Goal: Browse casually: Explore the website without a specific task or goal

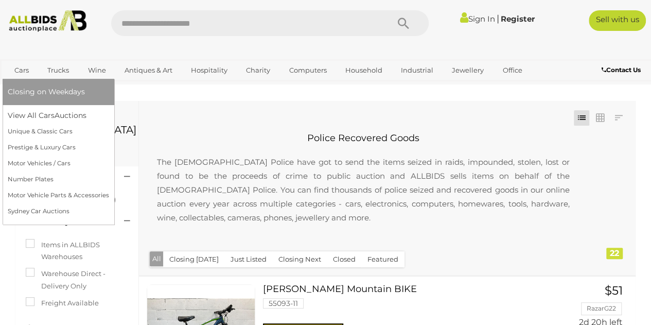
click at [28, 74] on link "Cars" at bounding box center [22, 70] width 28 height 17
click at [19, 74] on link "Cars" at bounding box center [22, 70] width 28 height 17
click at [30, 114] on link "View All Cars Auctions" at bounding box center [58, 116] width 101 height 16
click at [15, 71] on link "Cars" at bounding box center [22, 70] width 28 height 17
click at [25, 113] on link "View All Cars Auctions" at bounding box center [58, 116] width 101 height 16
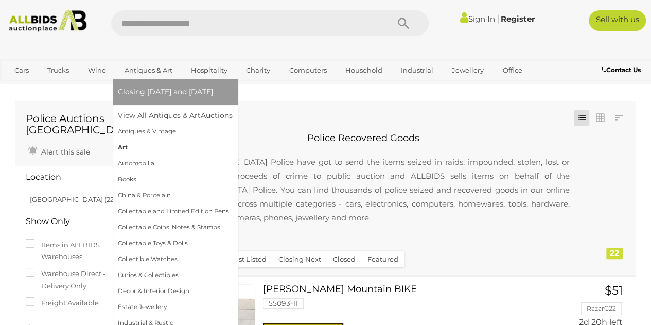
click at [150, 146] on link "Art" at bounding box center [175, 147] width 115 height 16
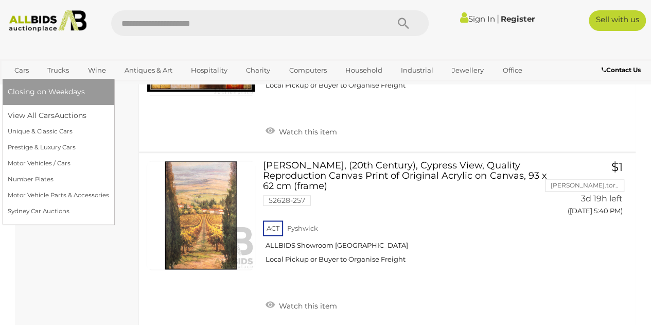
scroll to position [592, 0]
click at [12, 73] on link "Cars" at bounding box center [22, 70] width 28 height 17
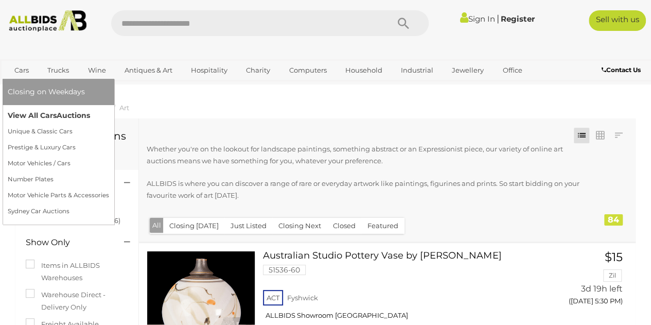
click at [21, 121] on link "View All Cars Auctions" at bounding box center [58, 116] width 101 height 16
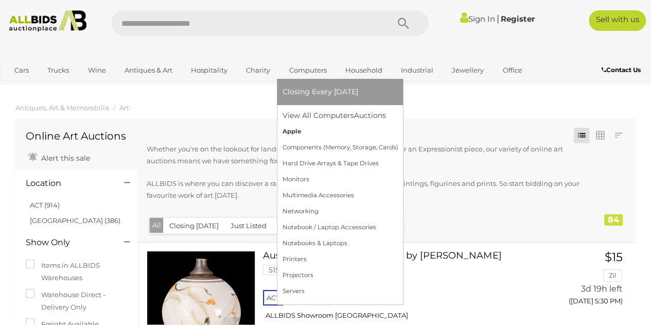
click at [300, 125] on link "Apple" at bounding box center [340, 131] width 116 height 16
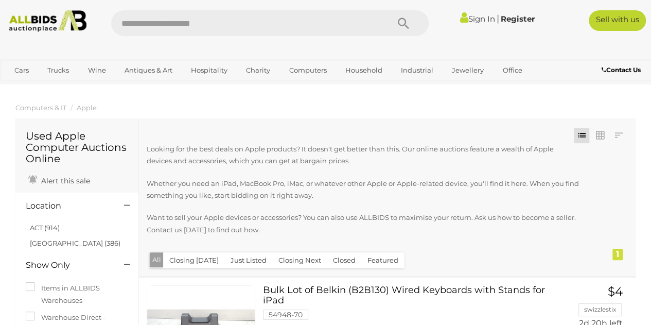
scroll to position [20, 0]
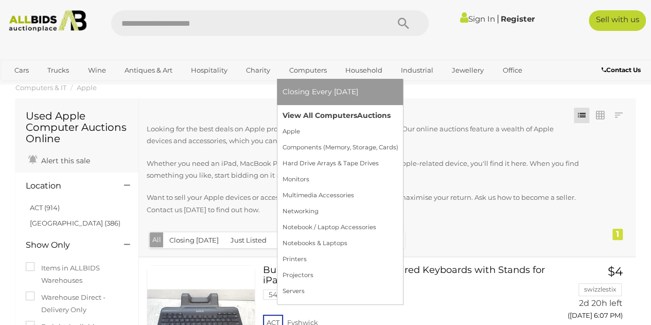
click at [295, 109] on link "View All Computers Auctions" at bounding box center [340, 116] width 116 height 16
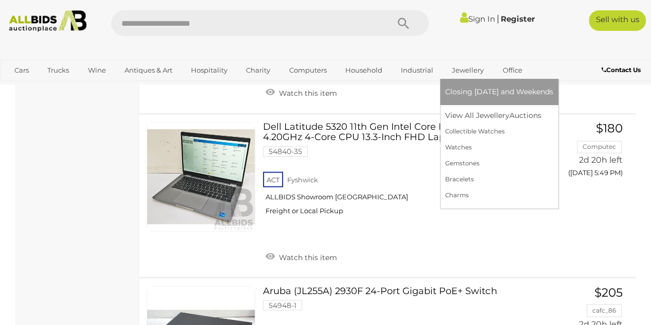
scroll to position [808, 0]
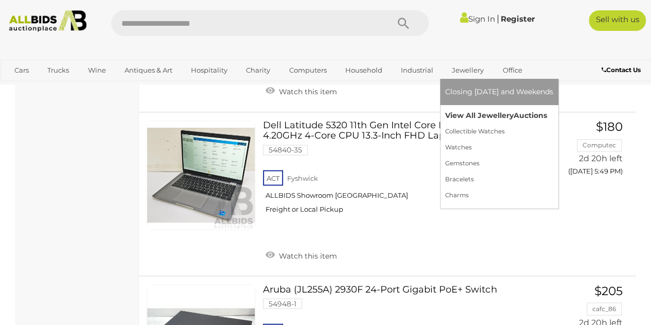
click at [454, 111] on link "View All Jewellery Auctions" at bounding box center [499, 116] width 108 height 16
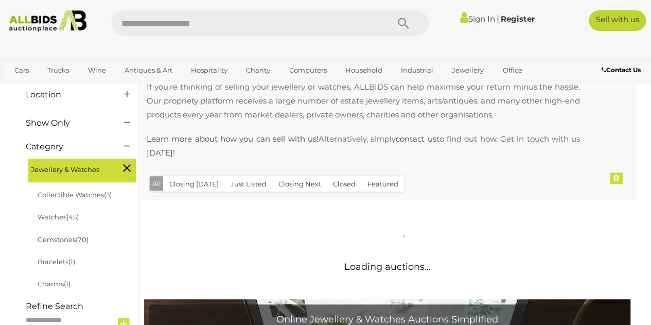
scroll to position [143, 0]
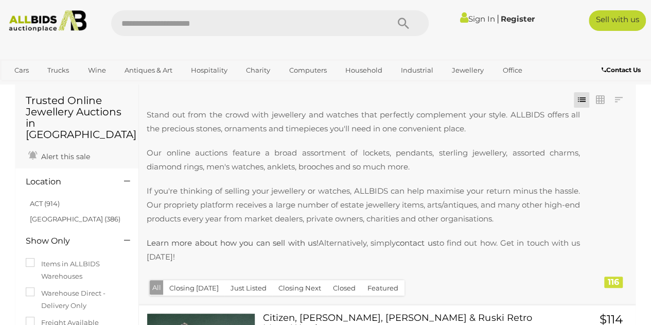
scroll to position [38, 0]
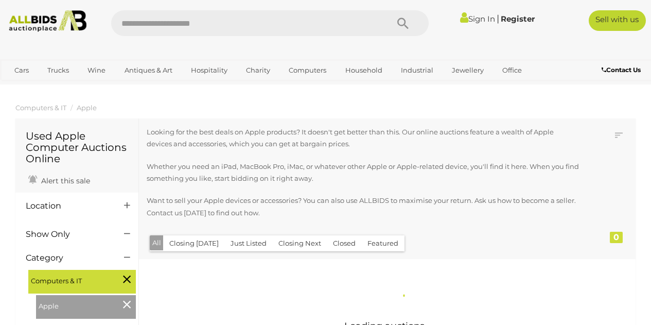
scroll to position [20, 0]
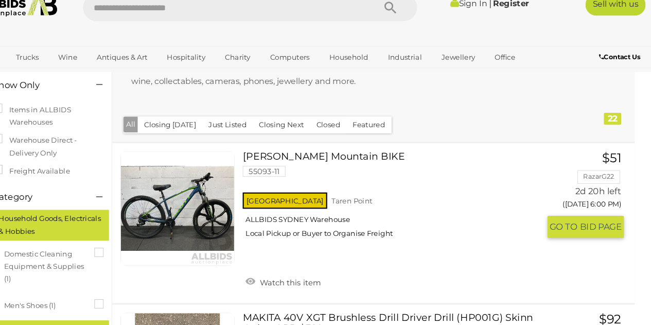
scroll to position [125, 0]
